Goal: Find specific page/section: Find specific page/section

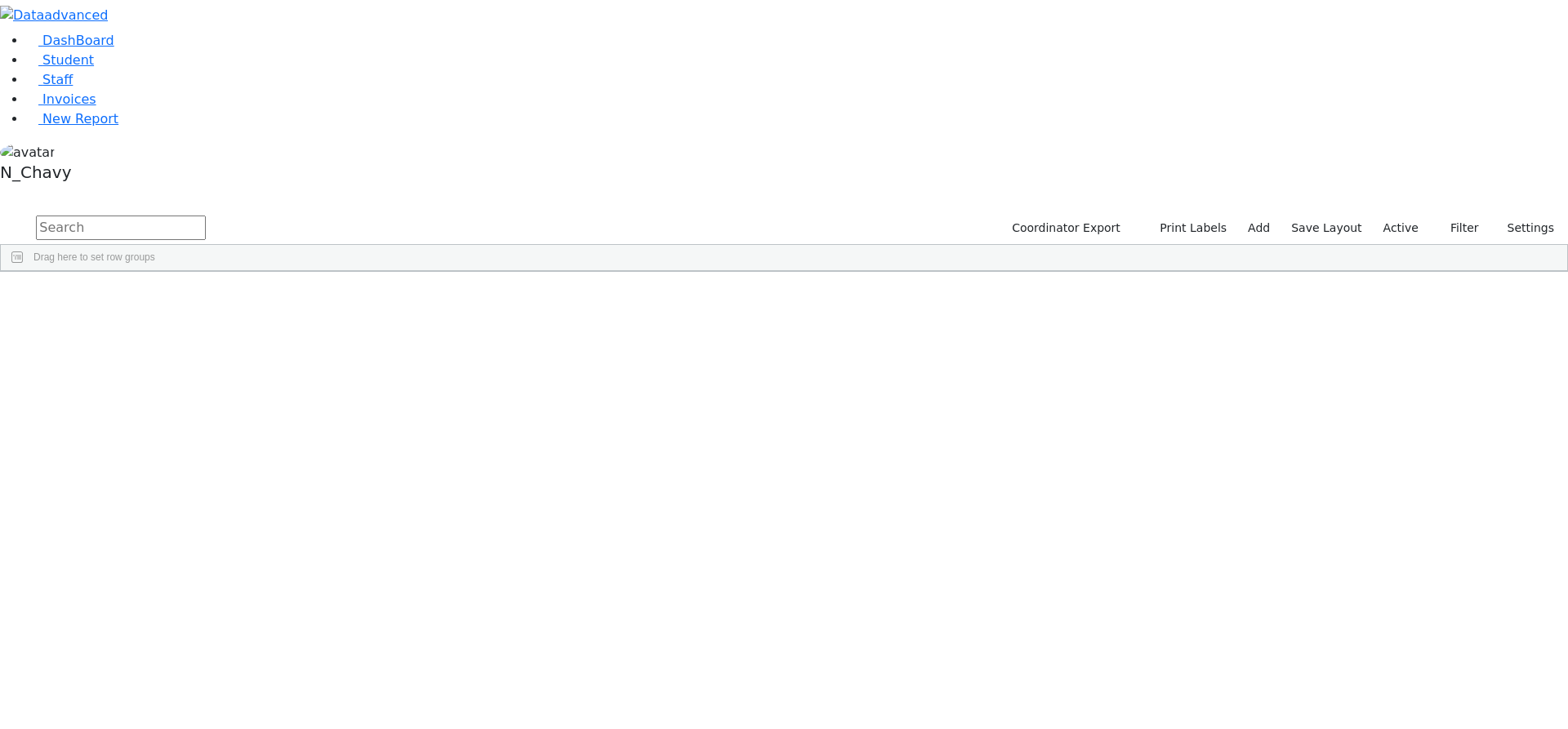
drag, startPoint x: 1406, startPoint y: 67, endPoint x: 1403, endPoint y: 76, distance: 9.5
click at [1406, 215] on label "Active" at bounding box center [1401, 228] width 49 height 26
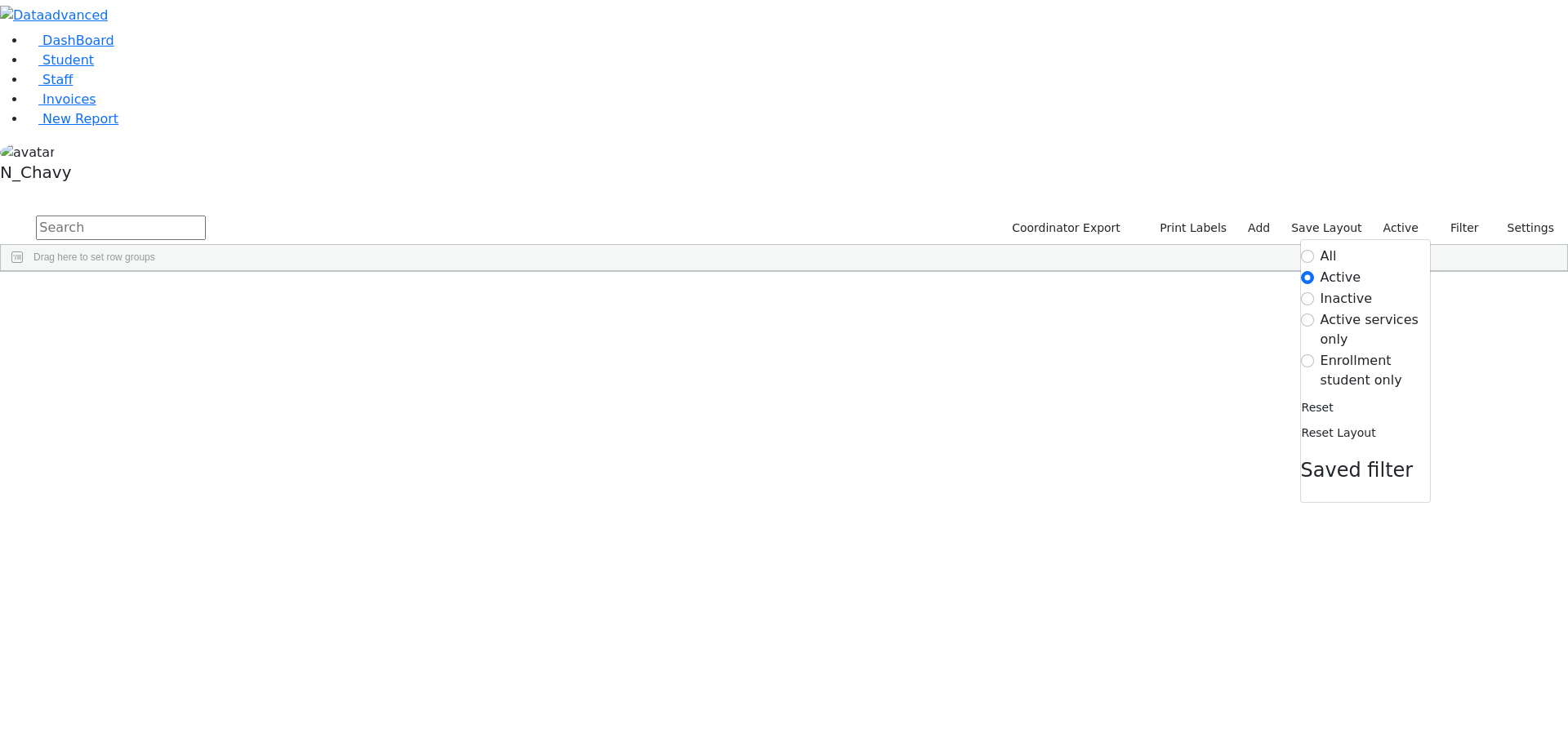
click at [1380, 351] on label "Enrollment student only" at bounding box center [1376, 371] width 109 height 39
click at [1315, 355] on input "Enrollment student only" at bounding box center [1308, 361] width 13 height 13
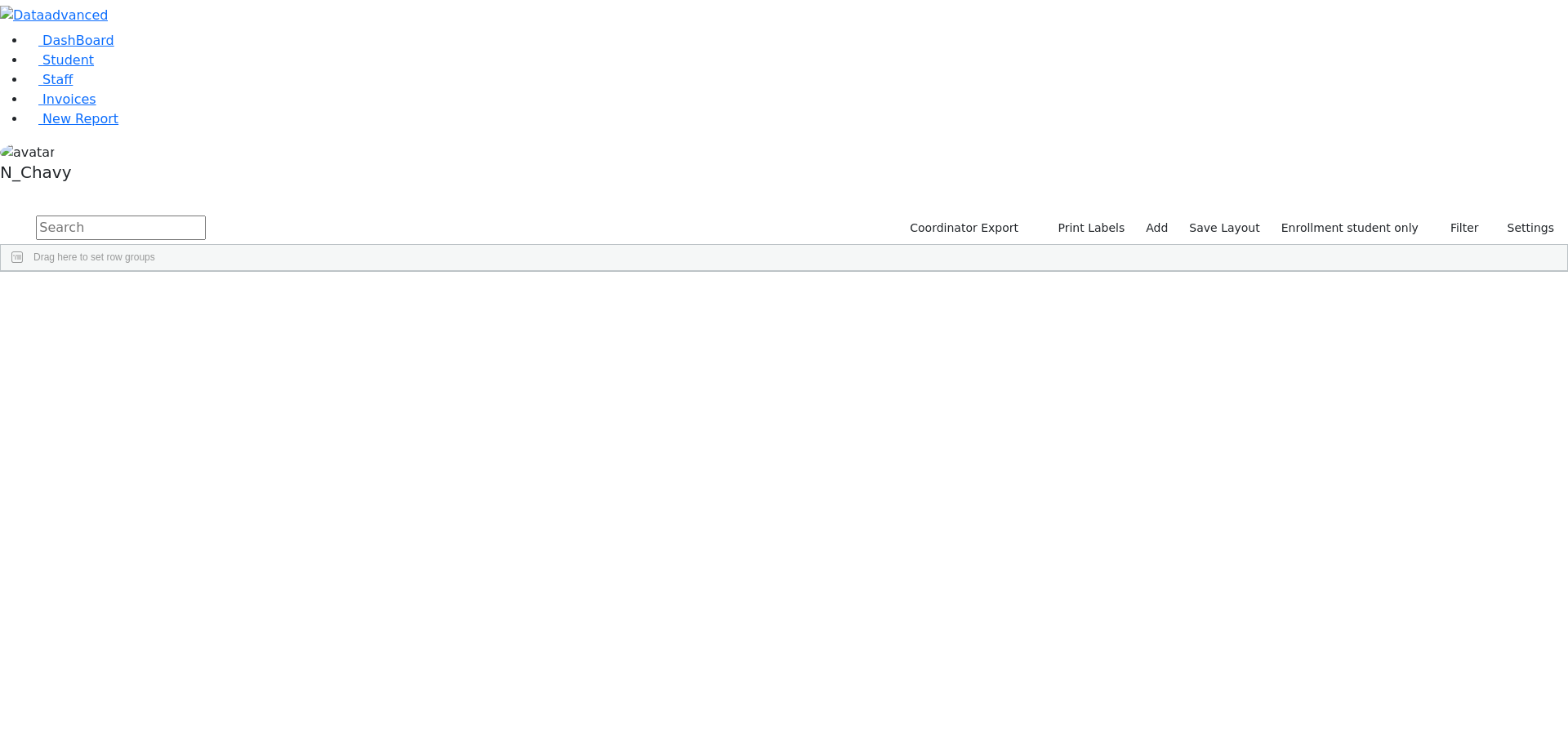
click at [168, 458] on div "Felberbaum" at bounding box center [124, 470] width 84 height 23
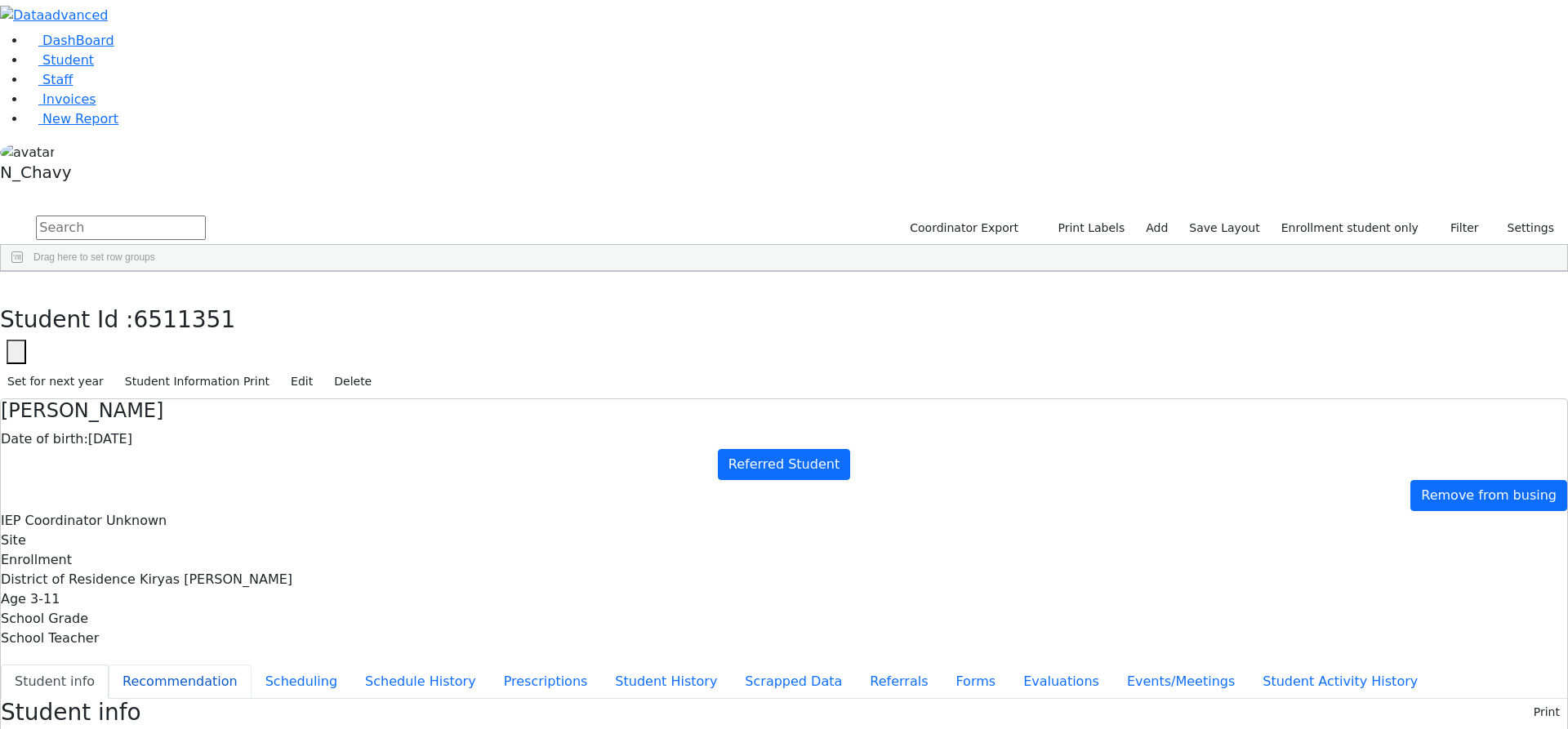
click at [252, 665] on button "Recommendation" at bounding box center [180, 681] width 143 height 34
checkbox input "true"
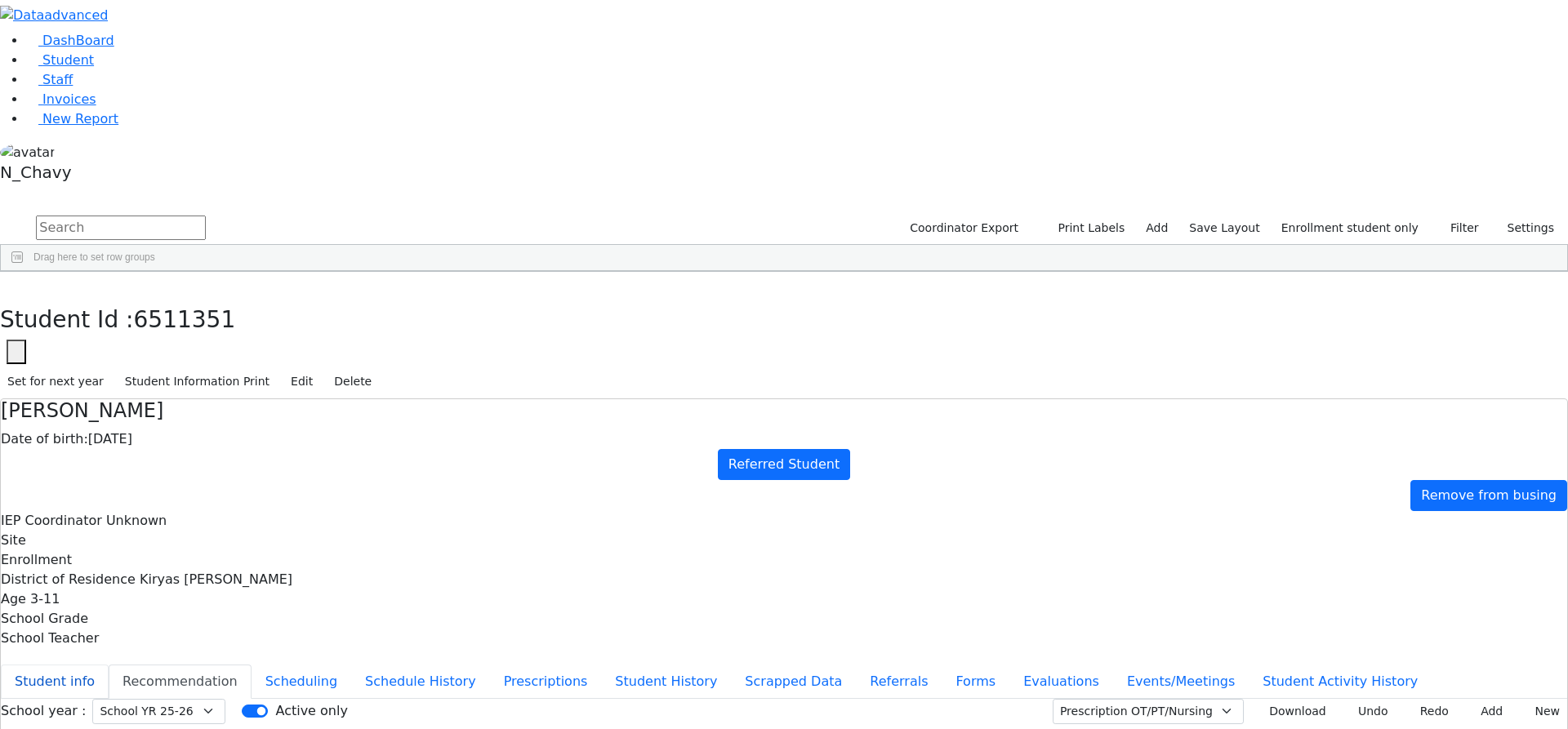
click at [109, 665] on button "Student info" at bounding box center [55, 681] width 108 height 34
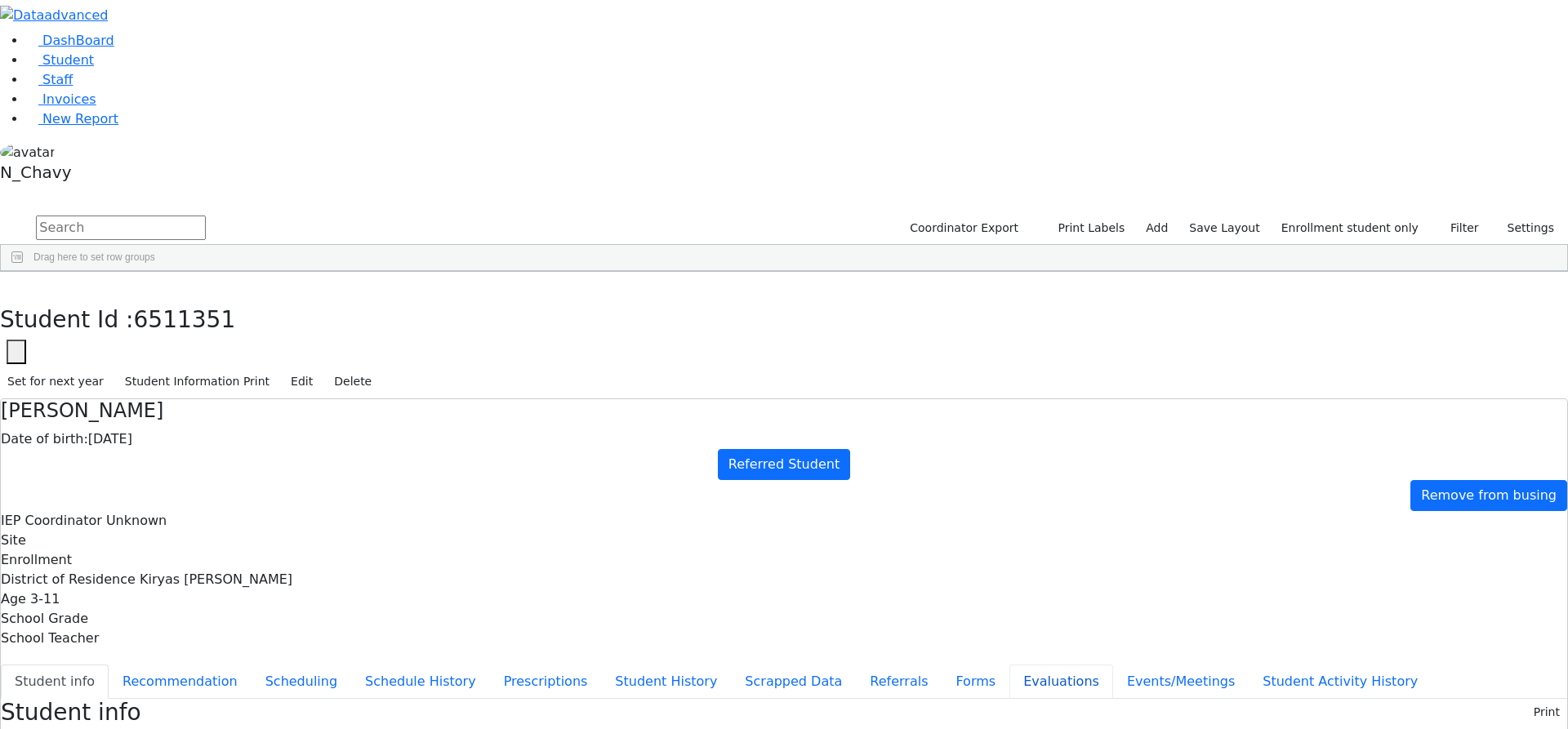
click at [1010, 665] on button "Evaluations" at bounding box center [1061, 681] width 103 height 34
